Goal: Transaction & Acquisition: Purchase product/service

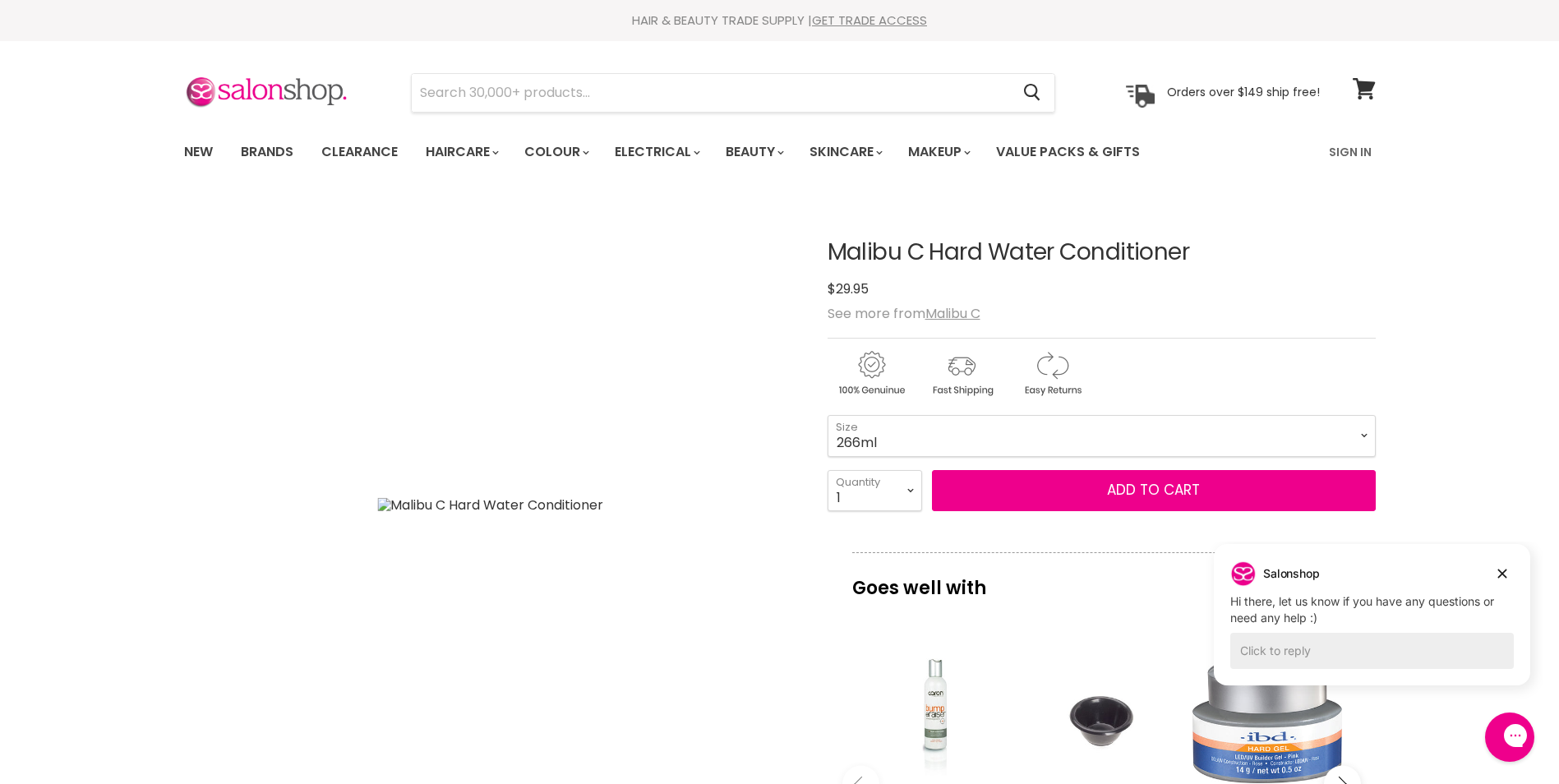
click at [816, 678] on article "Click or scroll to zoom Tap or pinch to zoom Click or scroll to zoom" at bounding box center [780, 736] width 1191 height 1075
click at [371, 166] on link "Clearance" at bounding box center [359, 151] width 101 height 34
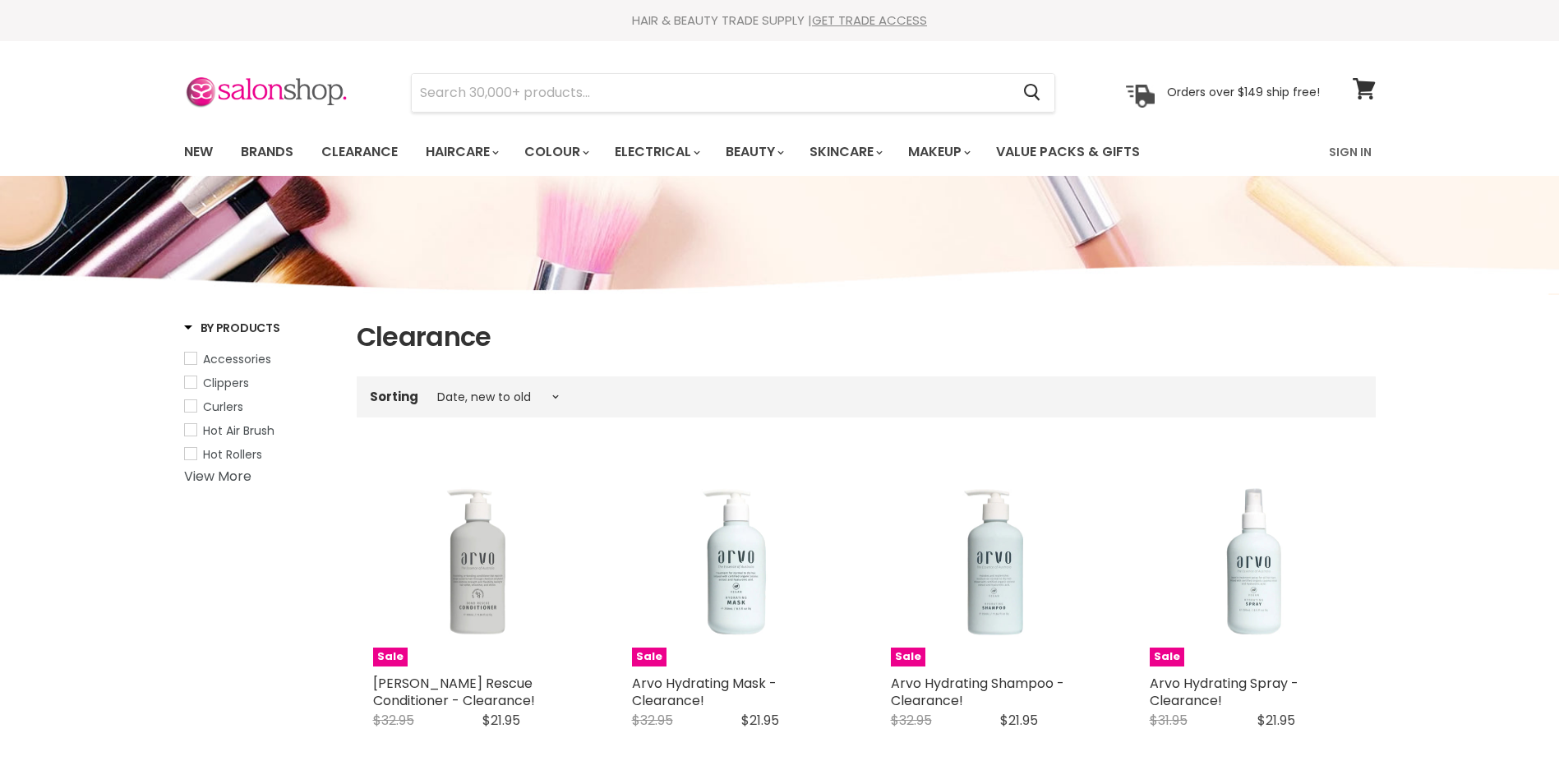
select select "created-descending"
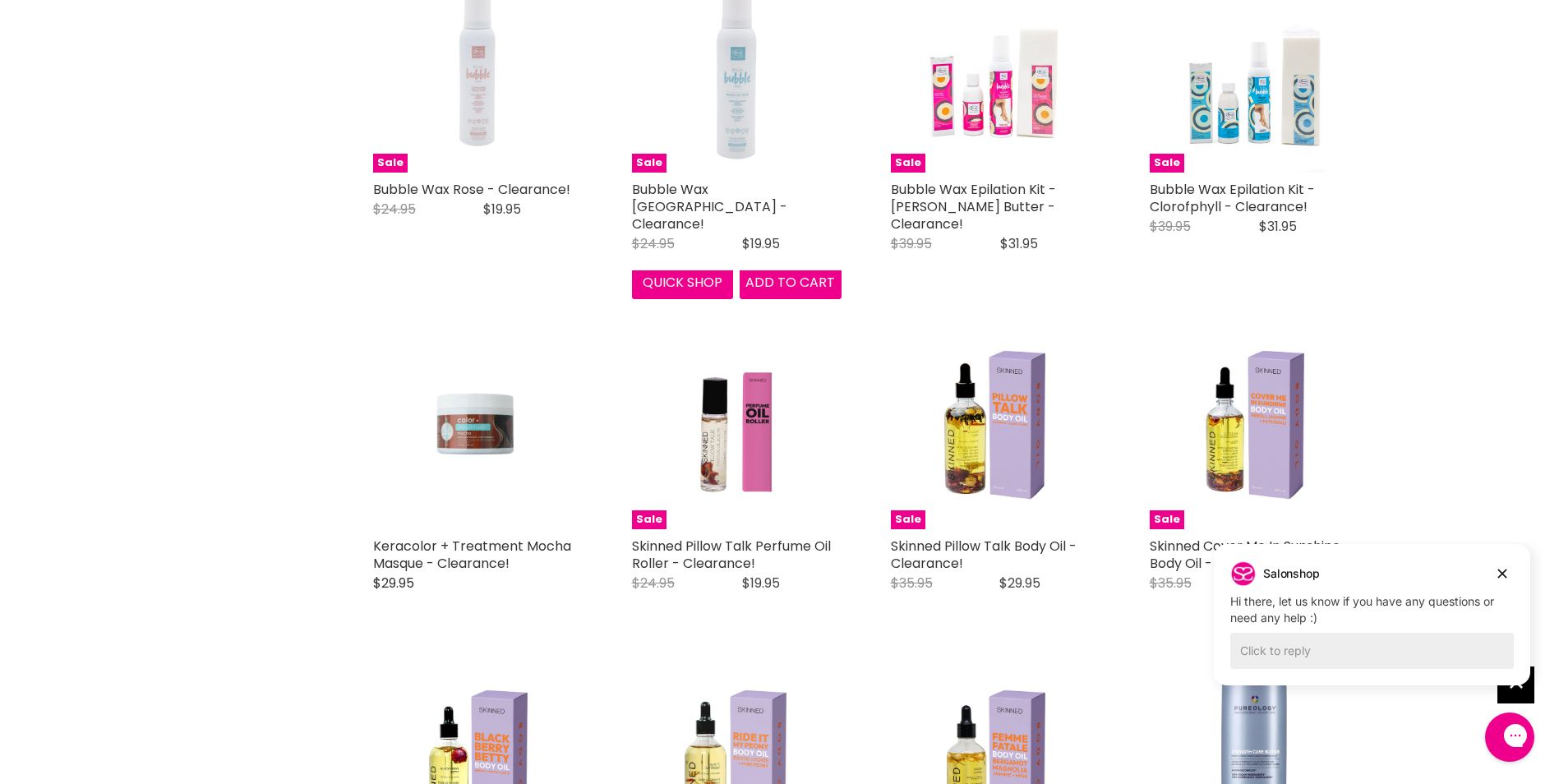
scroll to position [3368, 0]
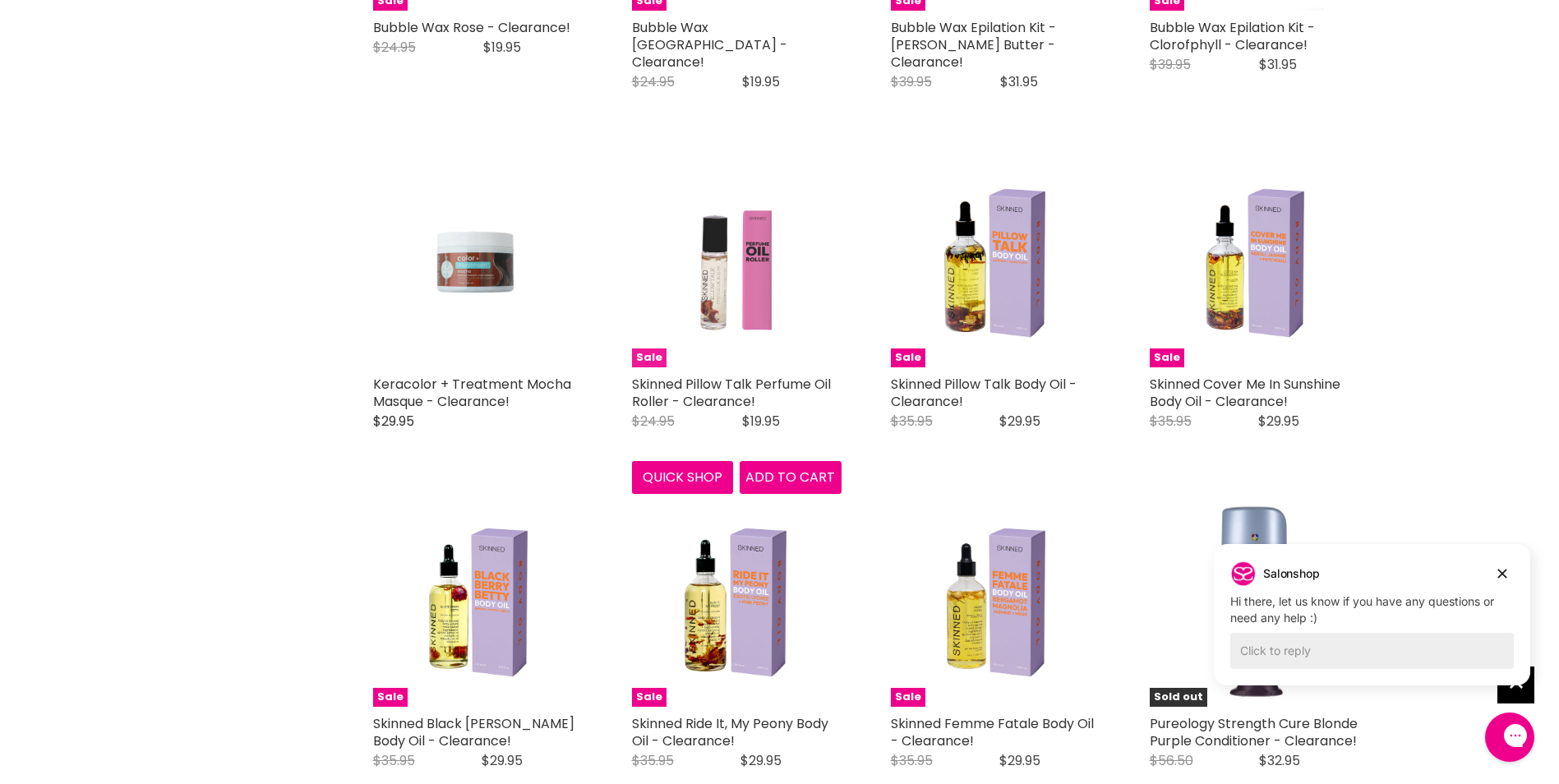
click at [735, 326] on img "Main content" at bounding box center [735, 262] width 157 height 209
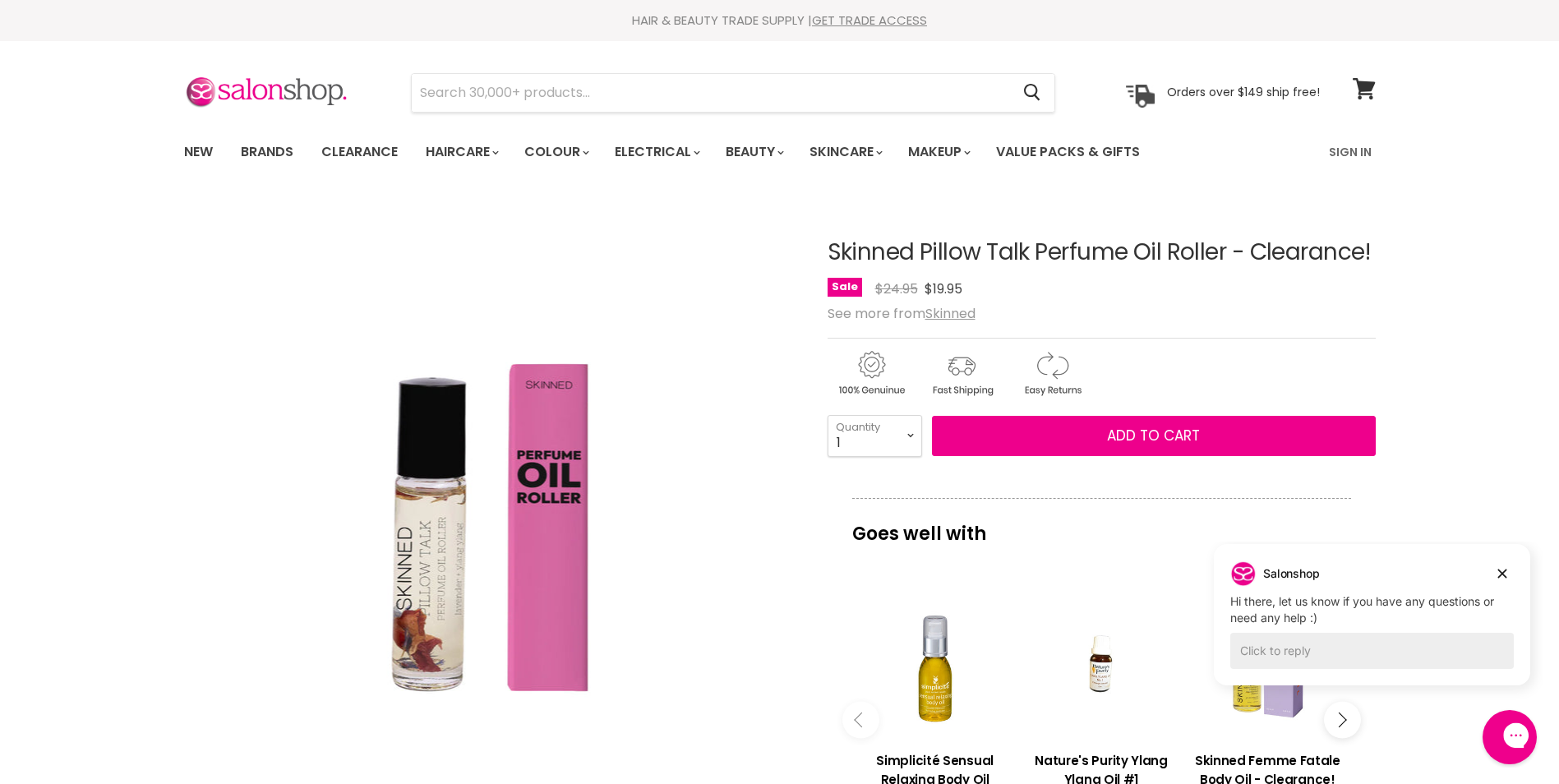
click at [1558, 734] on div "Close gorgias live chat" at bounding box center [1574, 736] width 18 height 23
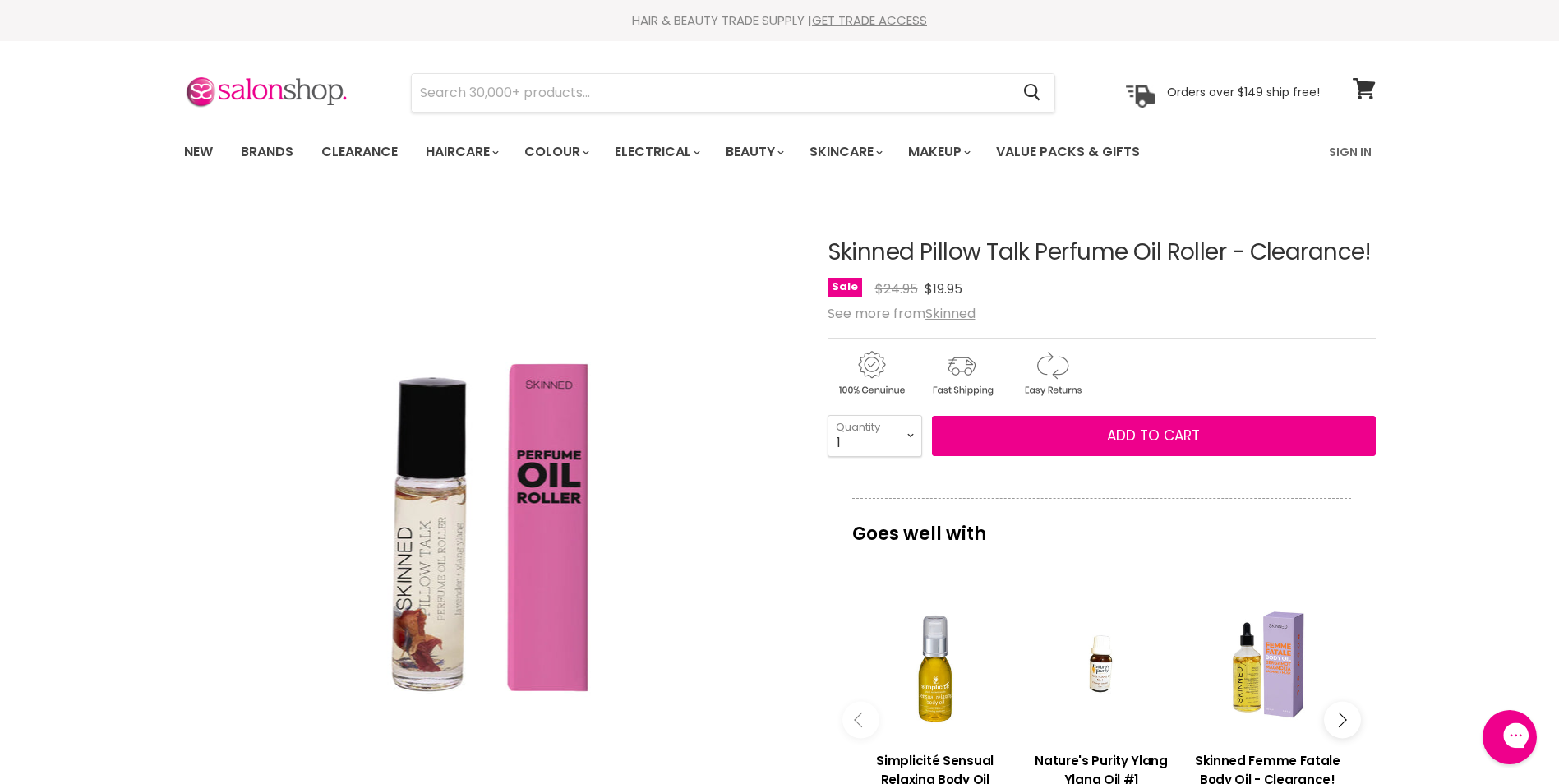
click at [1558, 748] on div "Open gorgias live chat" at bounding box center [1574, 736] width 18 height 23
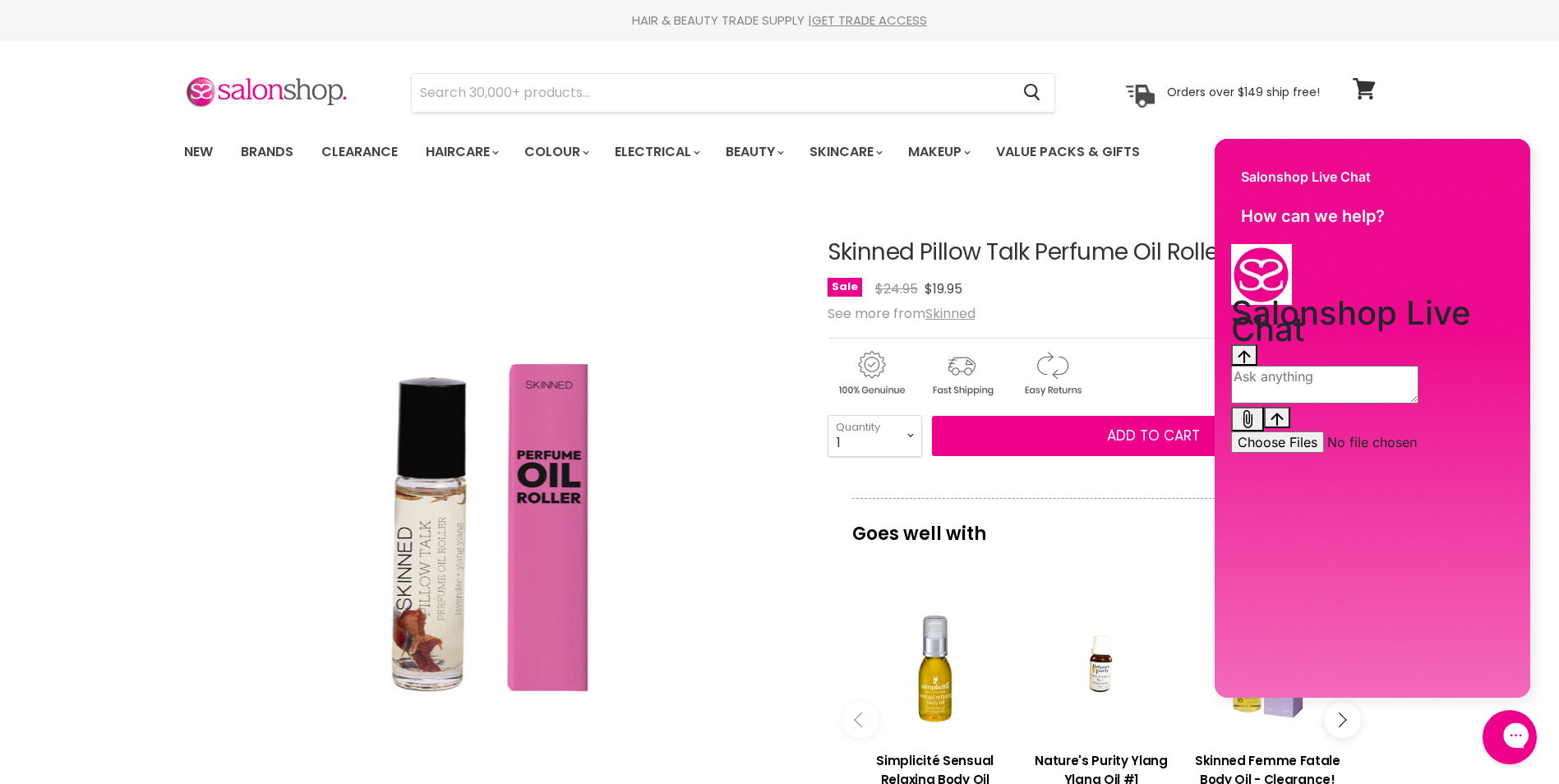
click at [1558, 748] on div "Close gorgias live chat" at bounding box center [1574, 736] width 18 height 23
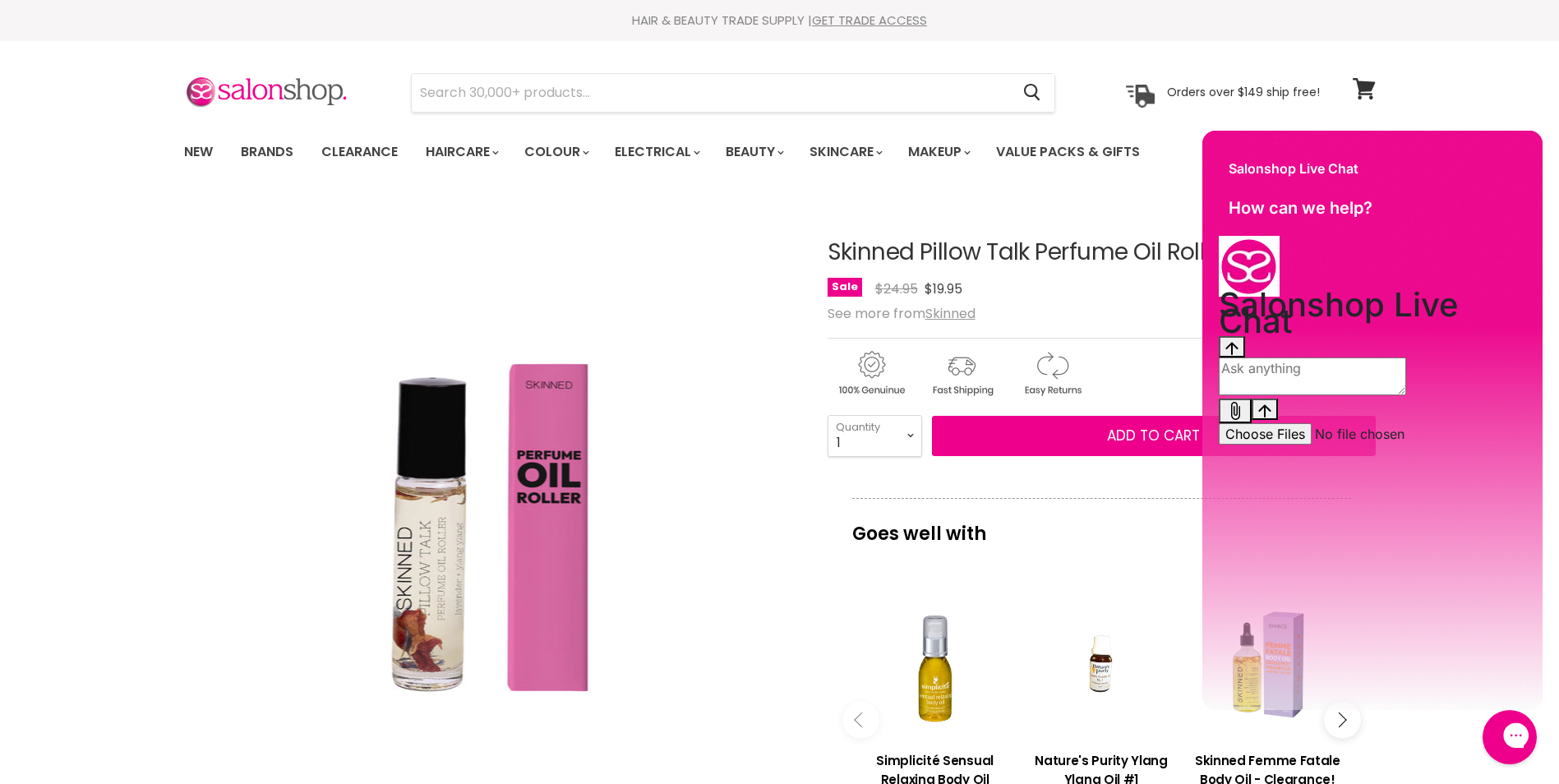
click at [1558, 748] on div "Open gorgias live chat" at bounding box center [1574, 736] width 18 height 23
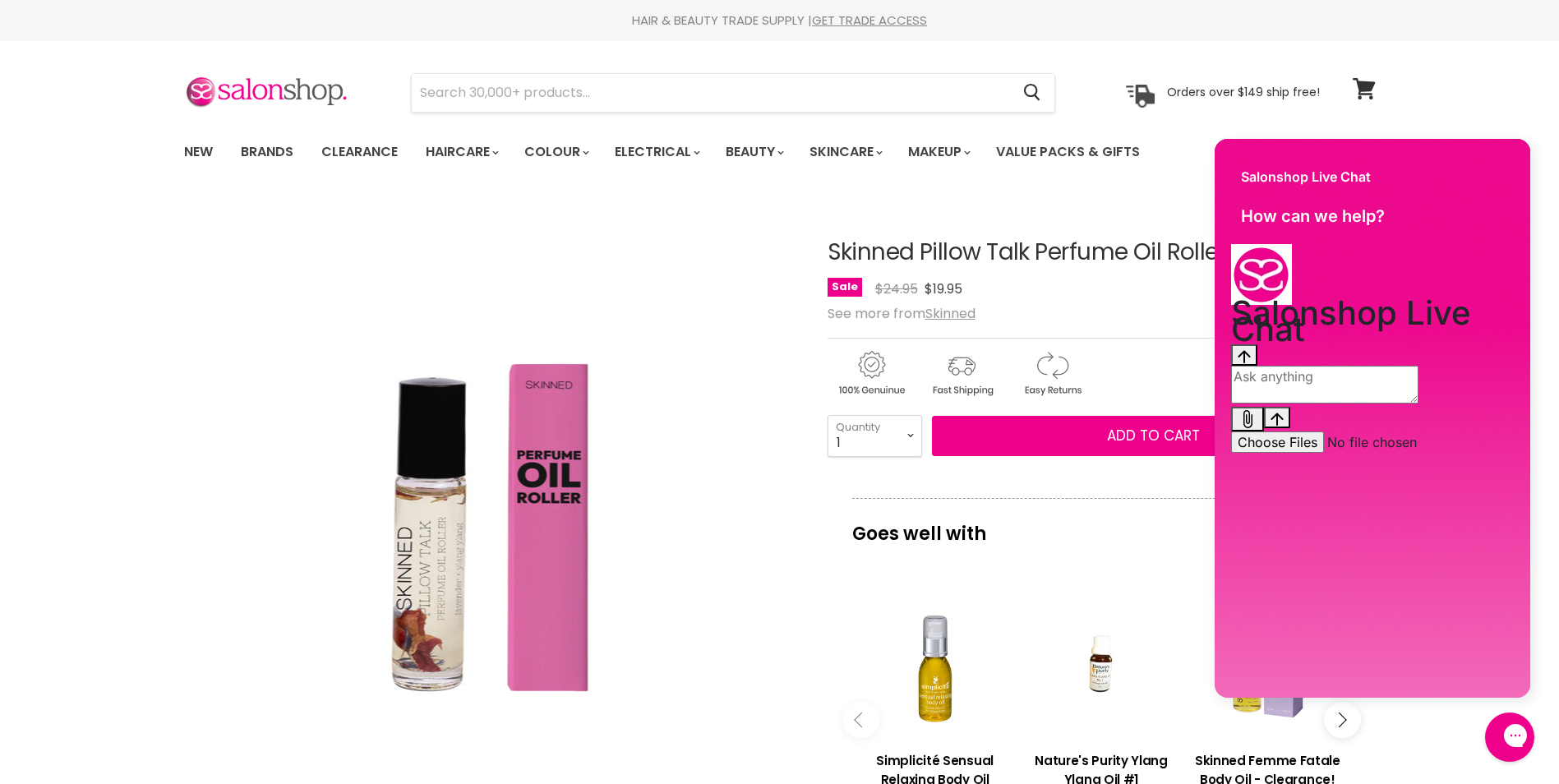
click at [1348, 404] on textarea "live chat message input" at bounding box center [1324, 384] width 187 height 38
click at [1558, 726] on div "Close gorgias live chat" at bounding box center [1574, 736] width 18 height 23
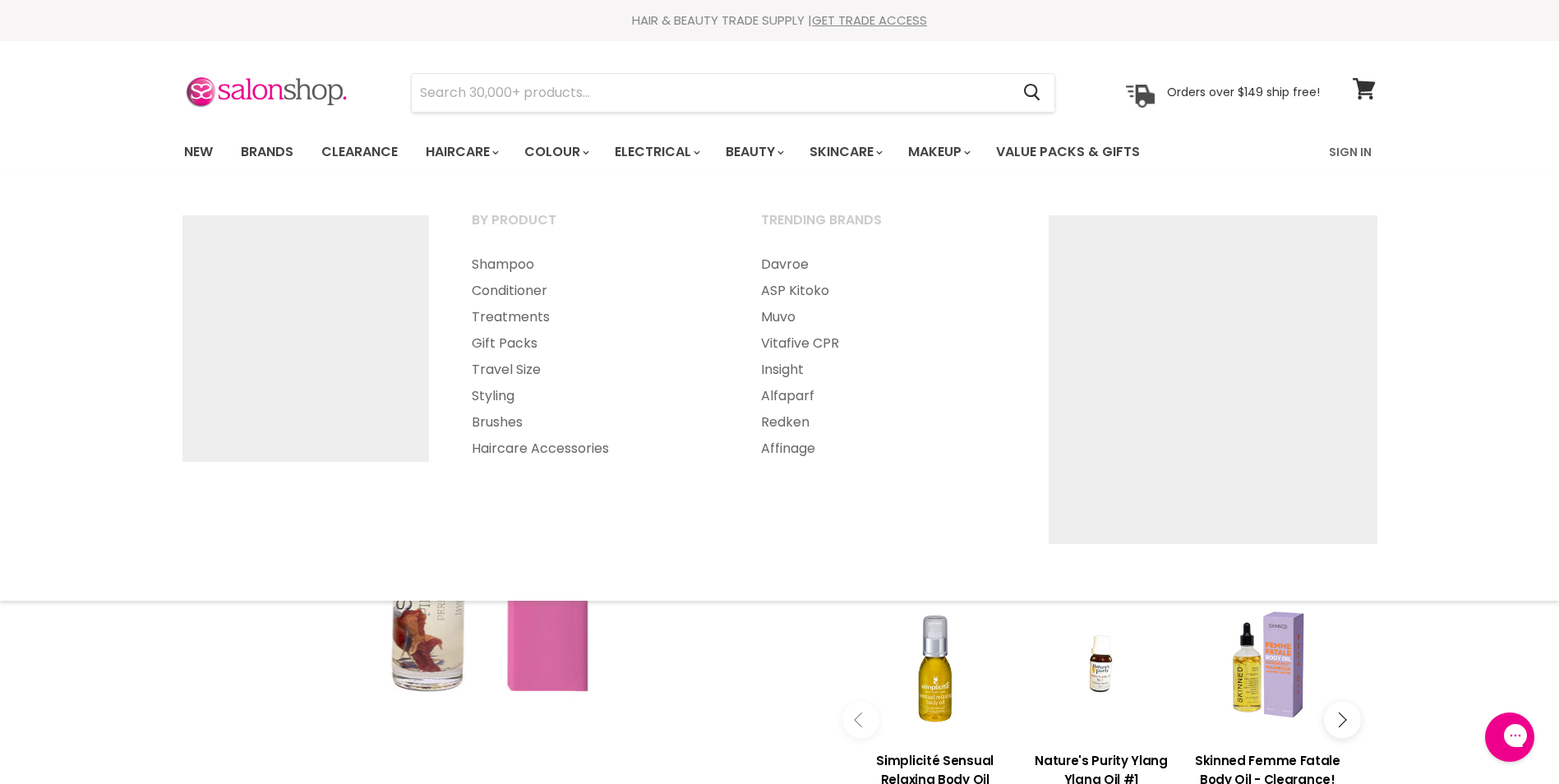
click at [267, 71] on section "Menu Cancel" at bounding box center [780, 85] width 1233 height 88
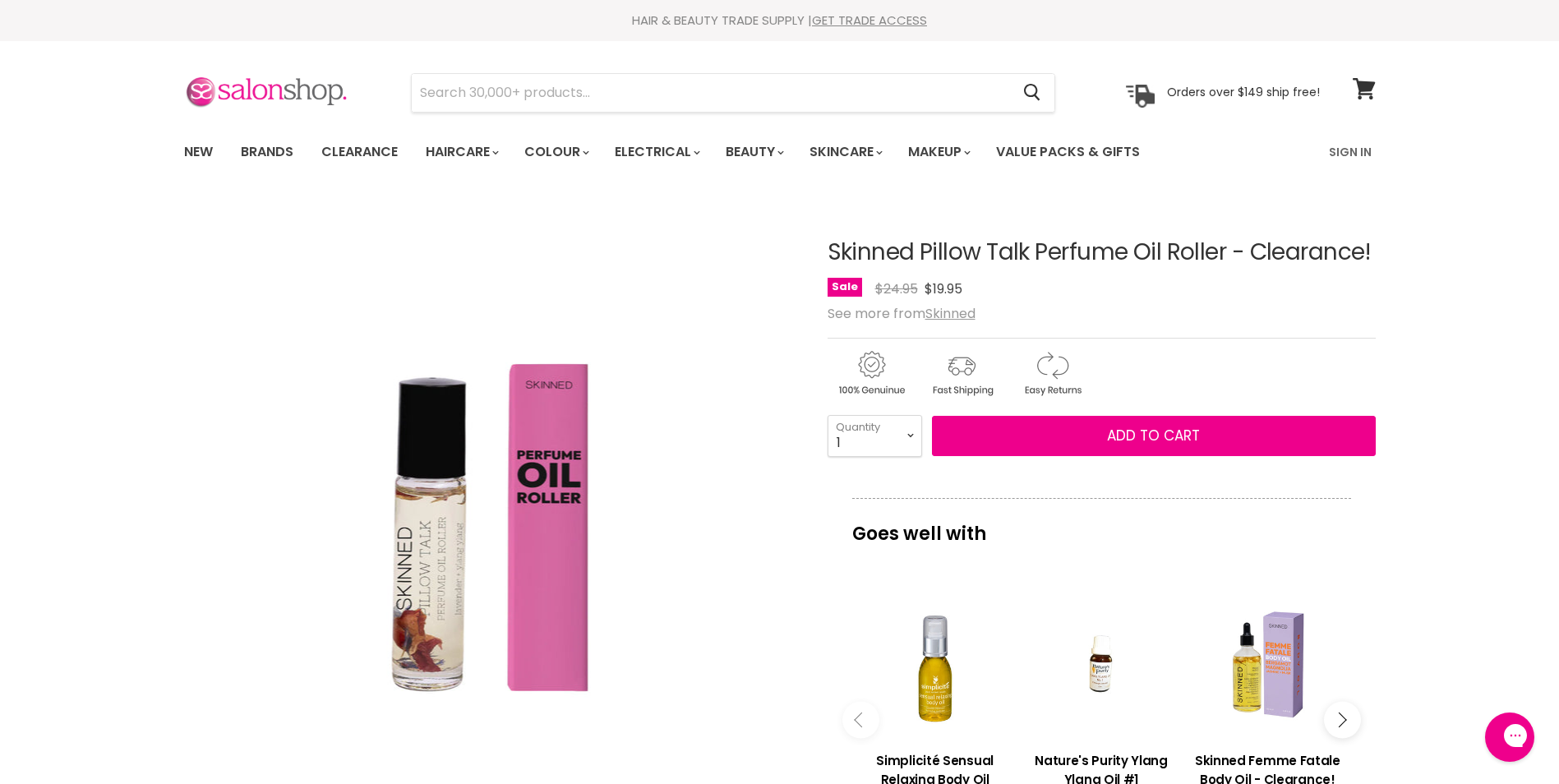
click at [305, 94] on img at bounding box center [266, 92] width 164 height 34
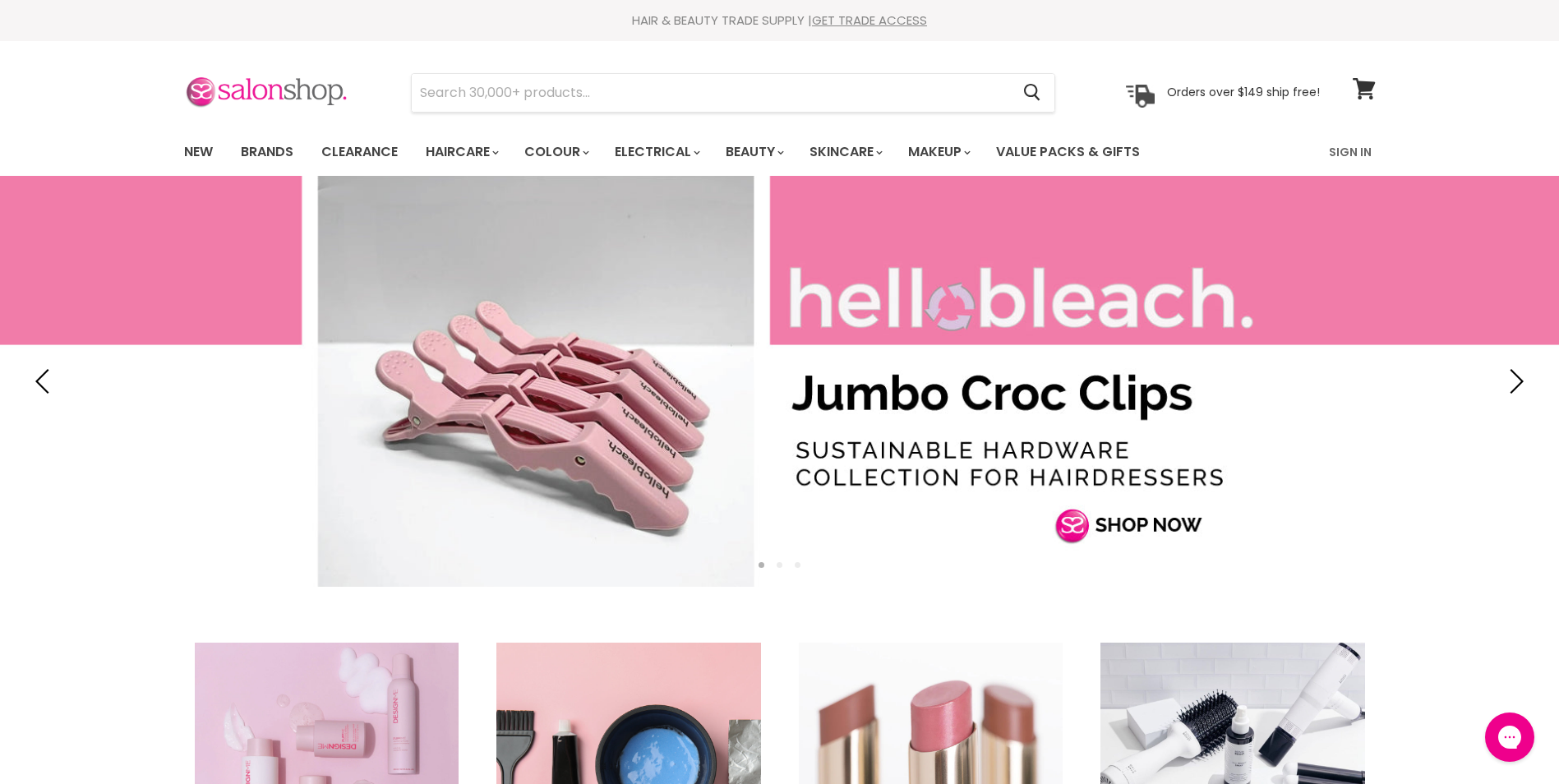
click at [258, 102] on img at bounding box center [266, 92] width 164 height 34
